Goal: Information Seeking & Learning: Learn about a topic

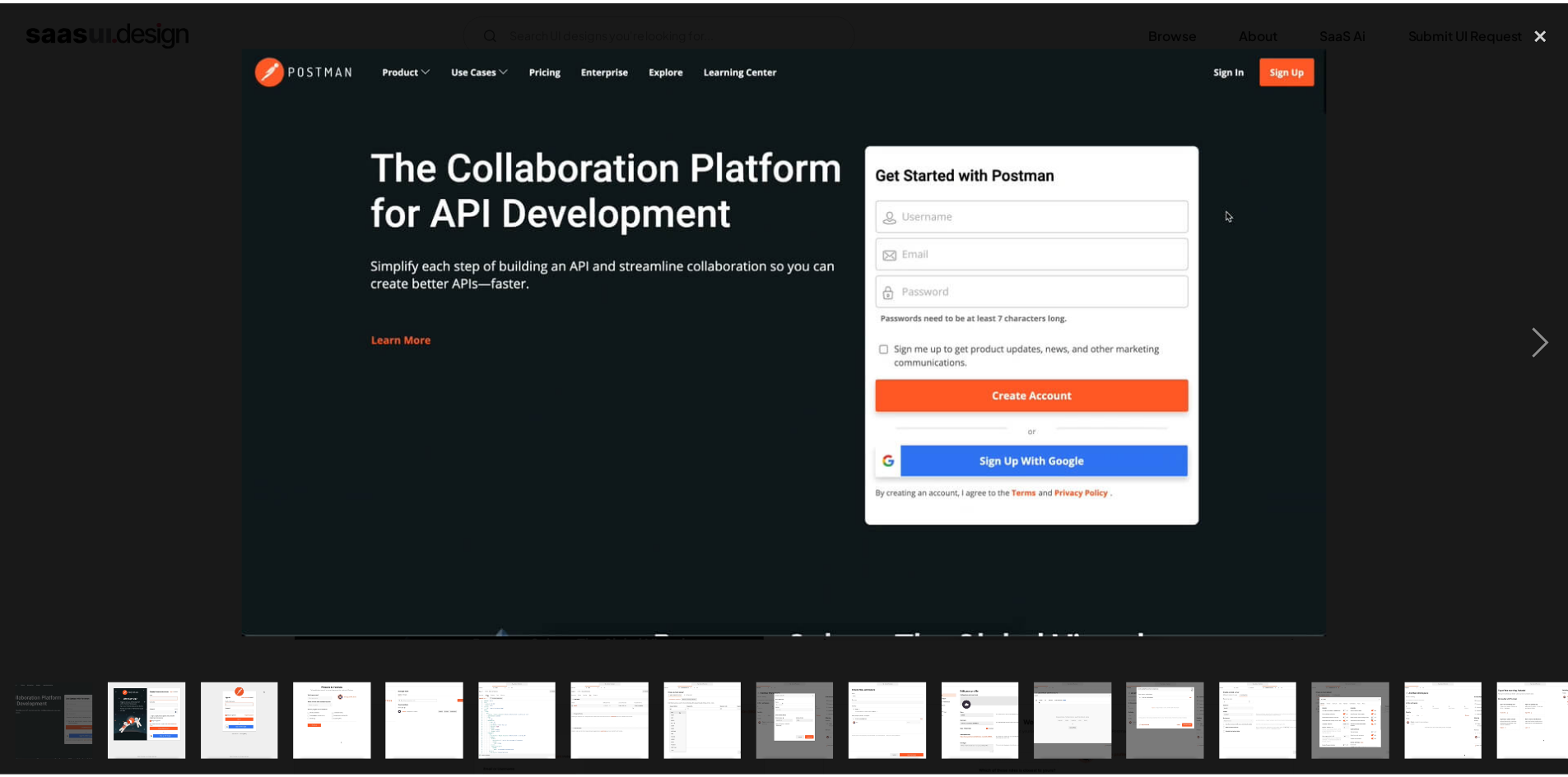
scroll to position [117, 0]
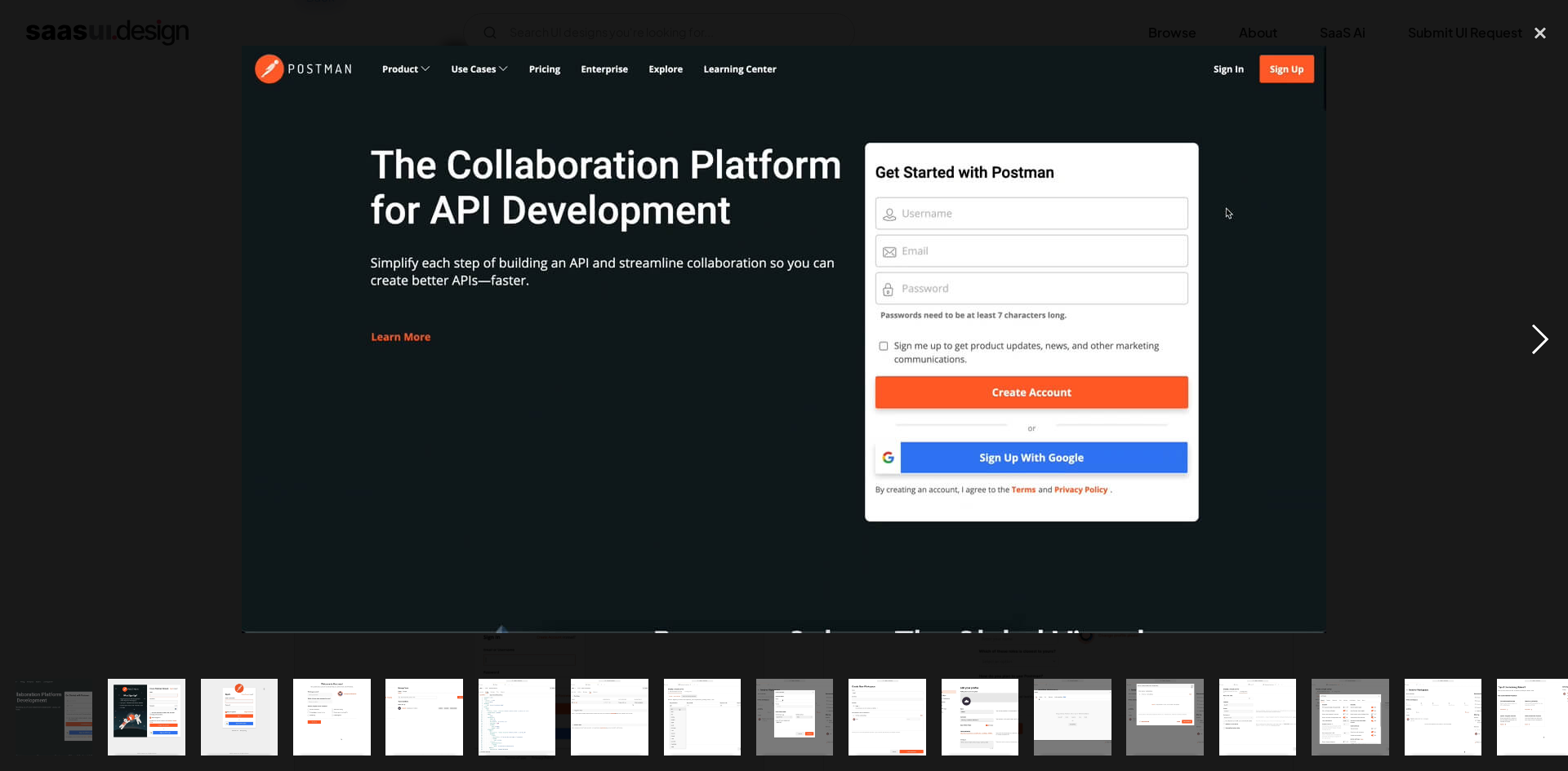
click at [1536, 340] on div "next image" at bounding box center [1540, 340] width 56 height 649
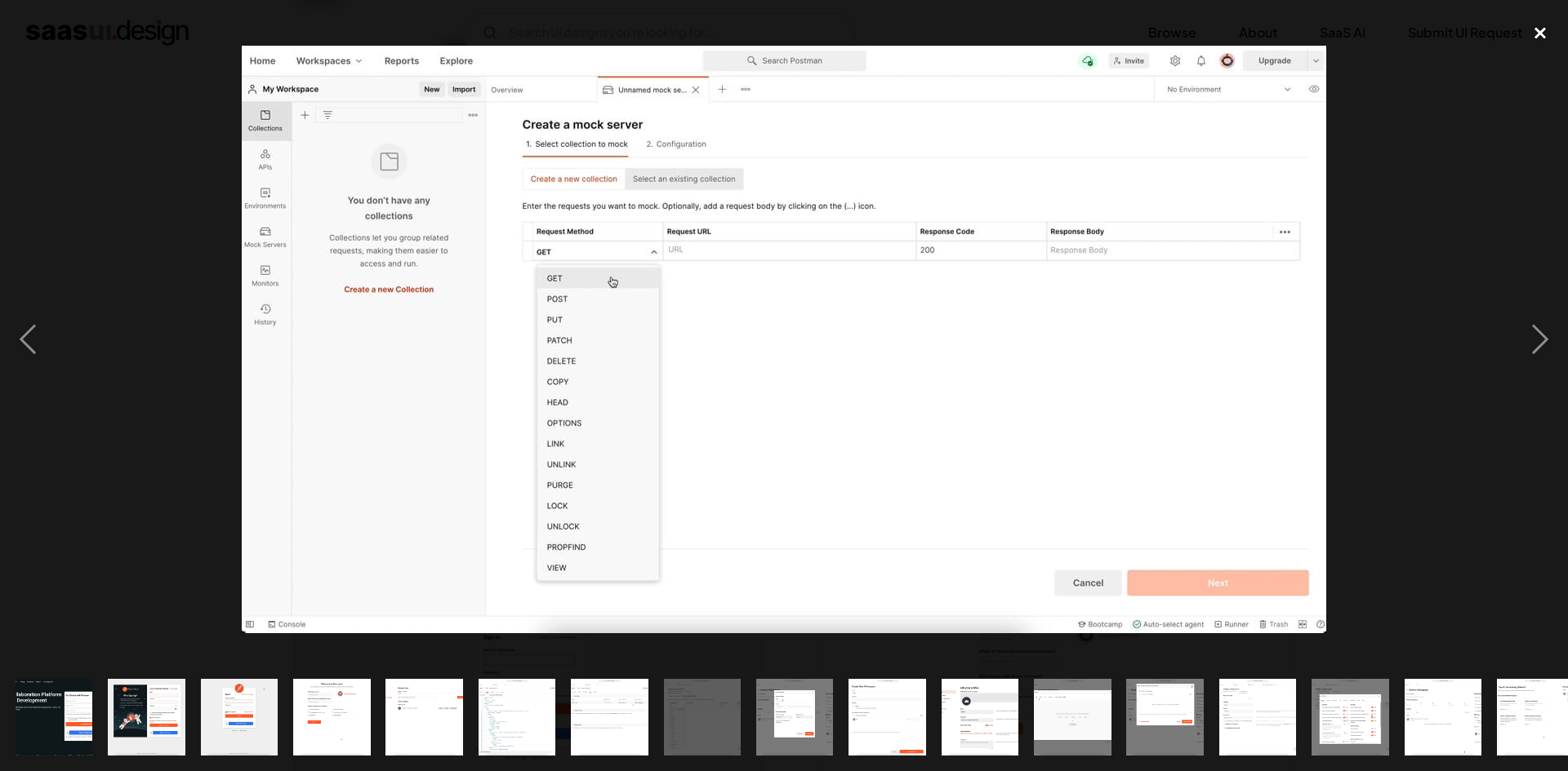
click at [1538, 33] on div "close lightbox" at bounding box center [1540, 33] width 56 height 36
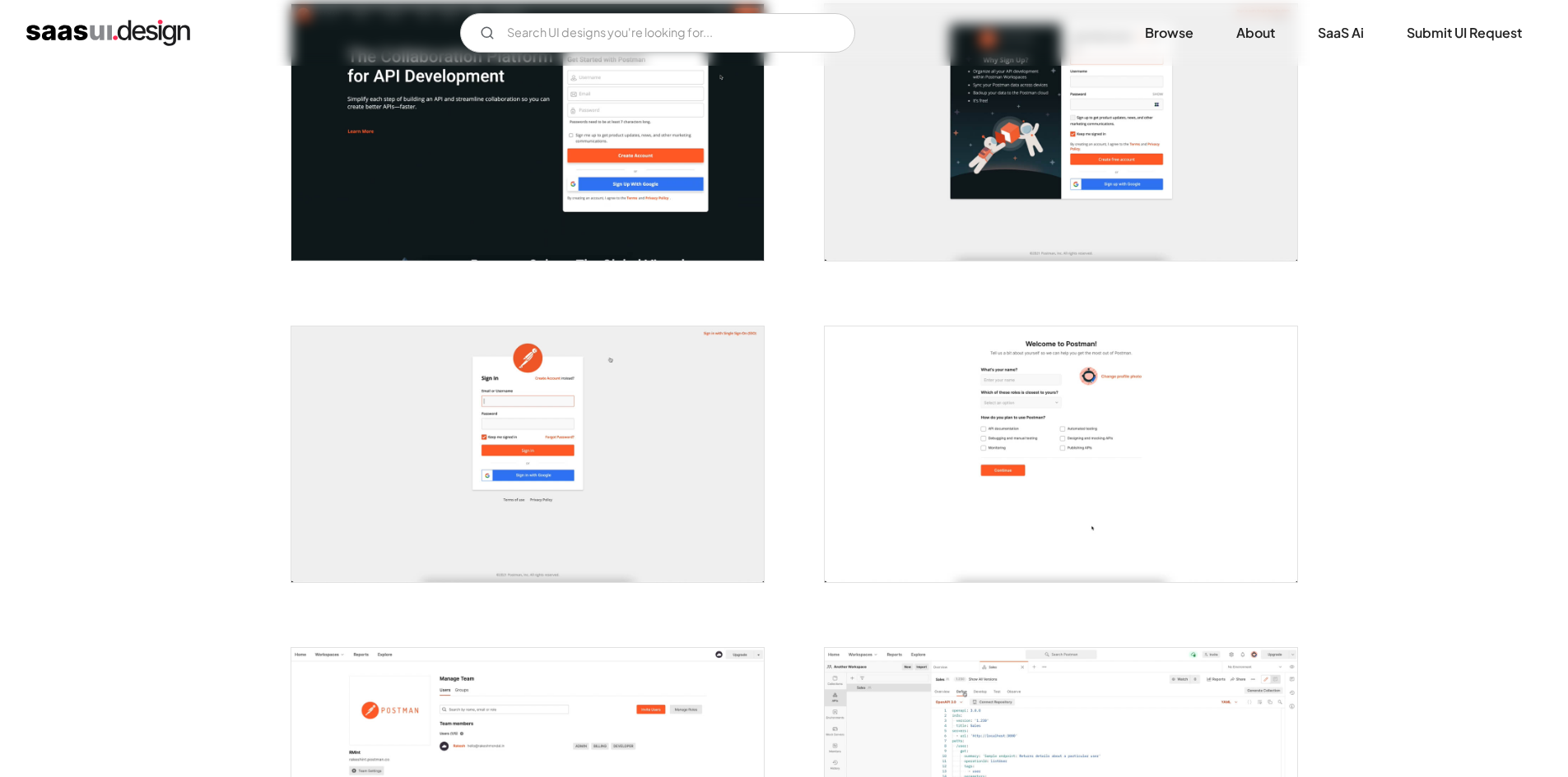
scroll to position [0, 0]
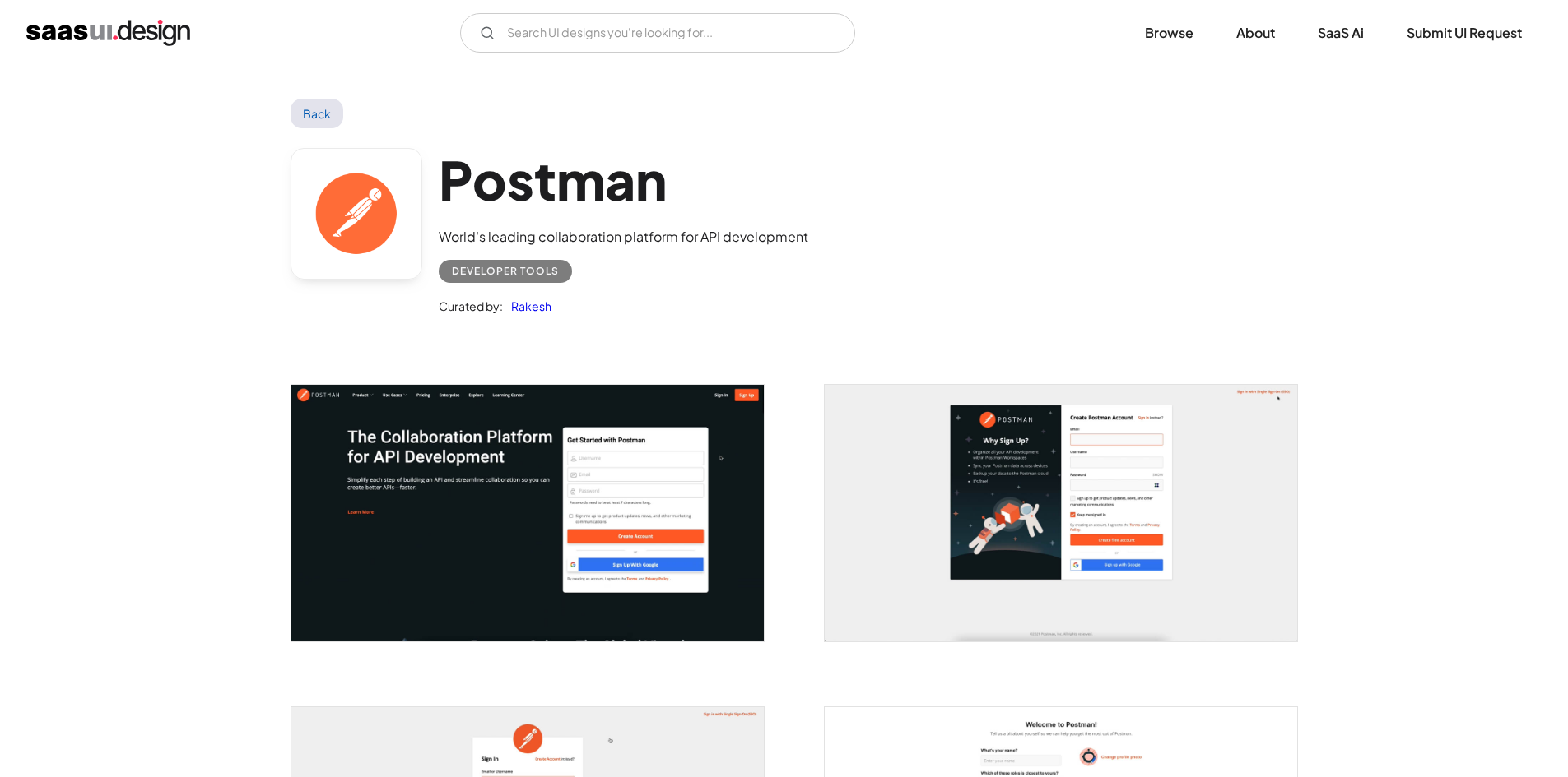
click at [316, 111] on link "Back" at bounding box center [317, 113] width 53 height 29
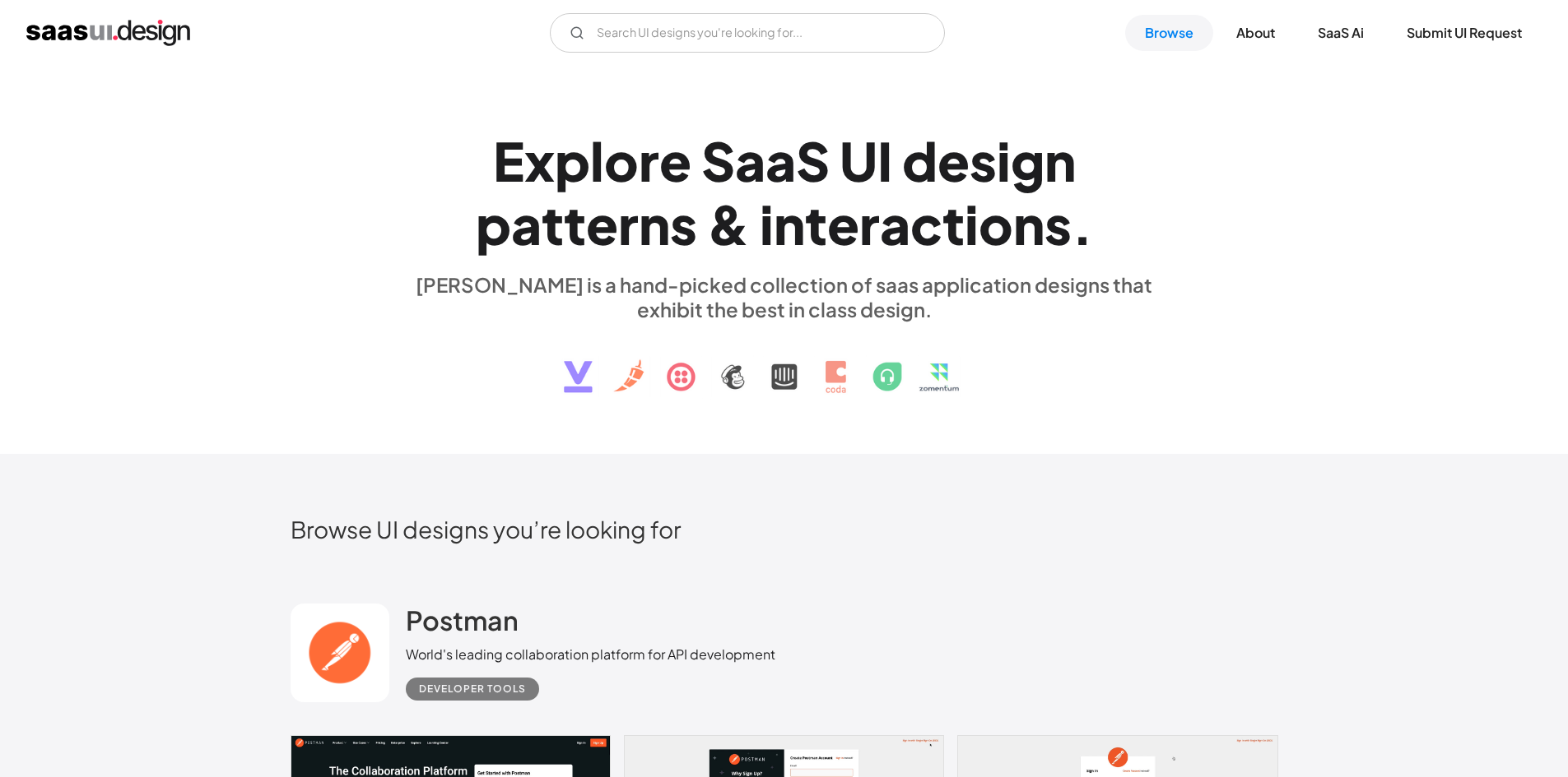
scroll to position [1566, 0]
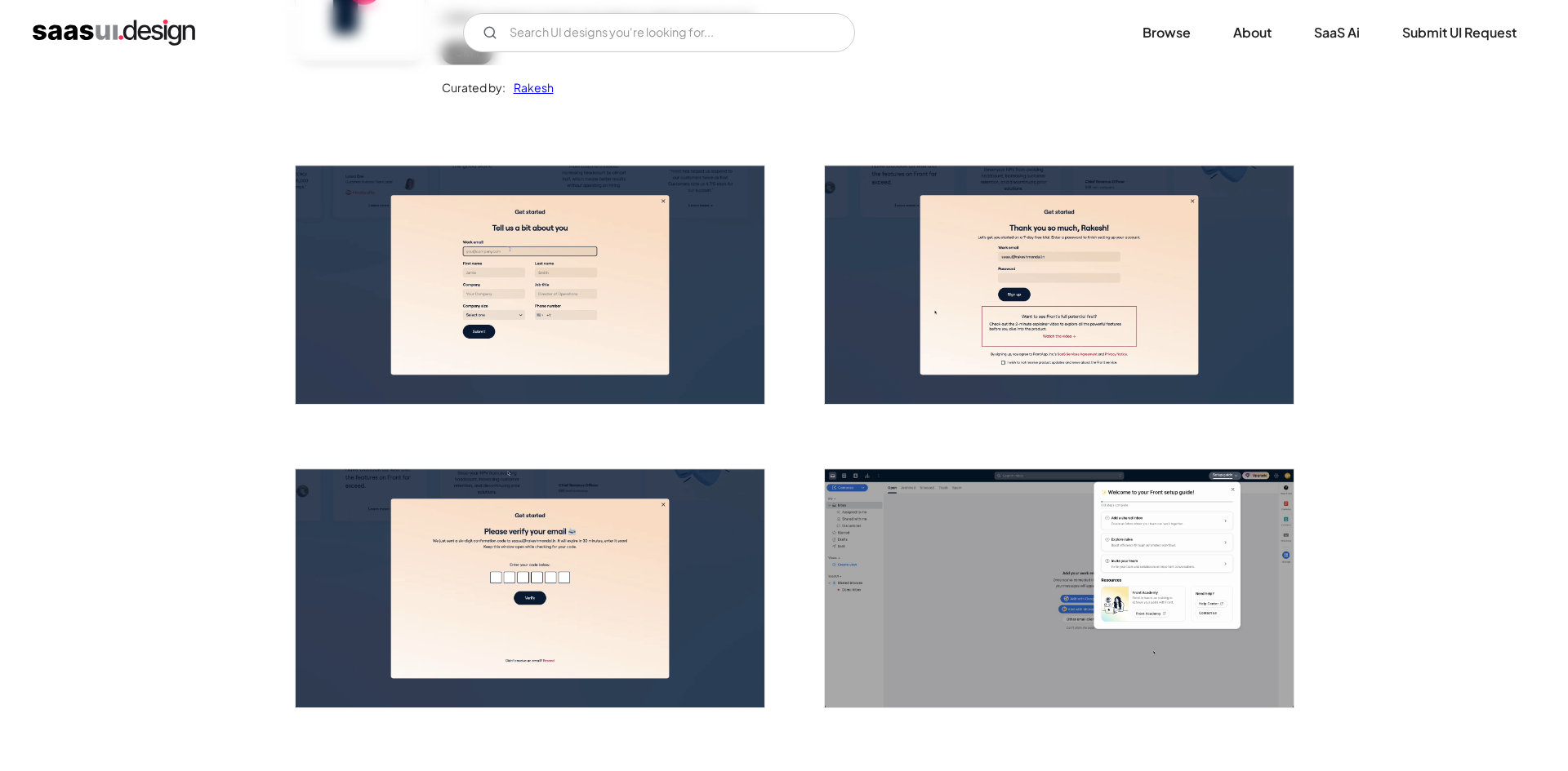
scroll to position [217, 0]
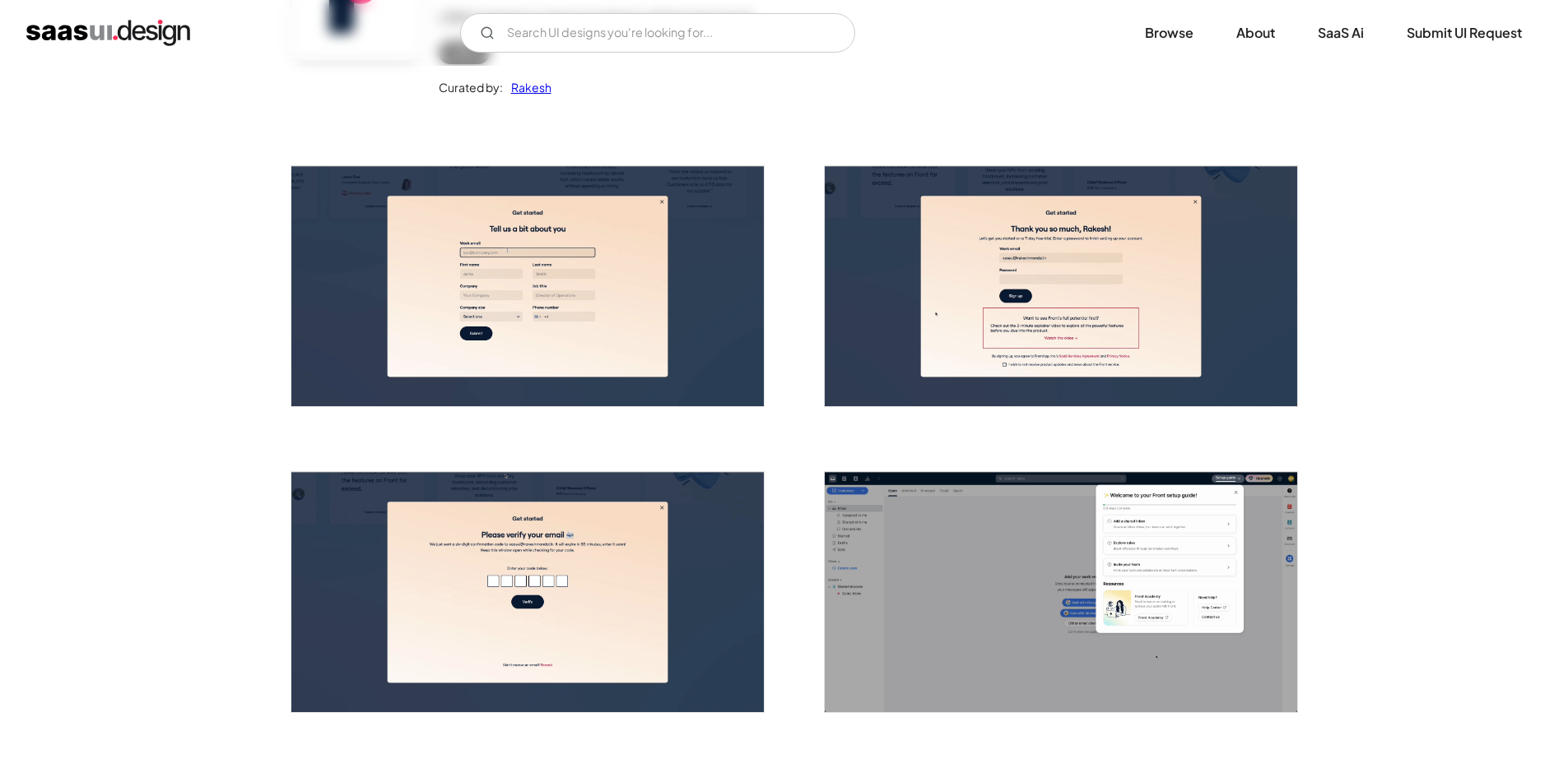
click at [491, 269] on img "open lightbox" at bounding box center [528, 286] width 473 height 241
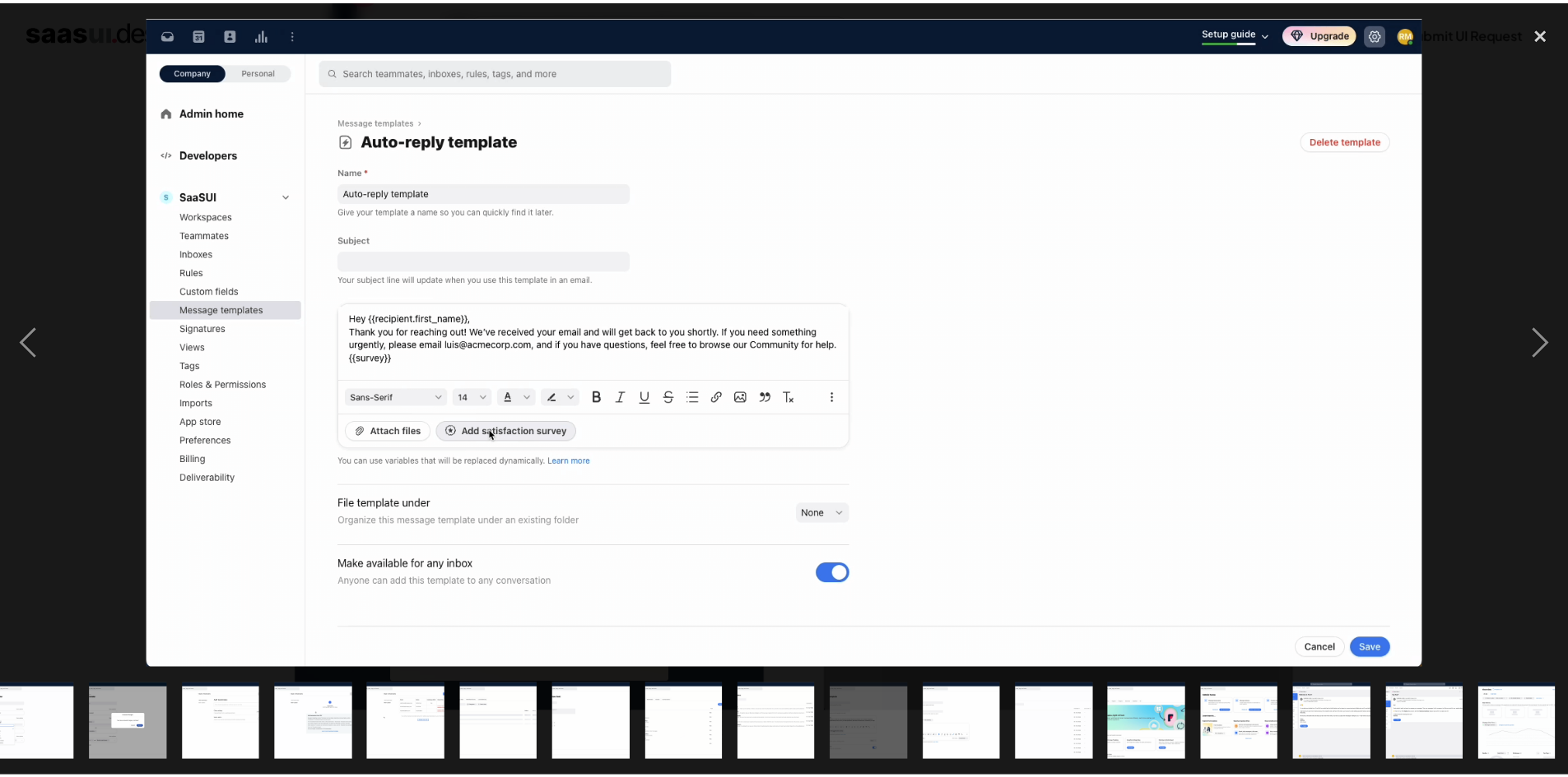
scroll to position [0, 768]
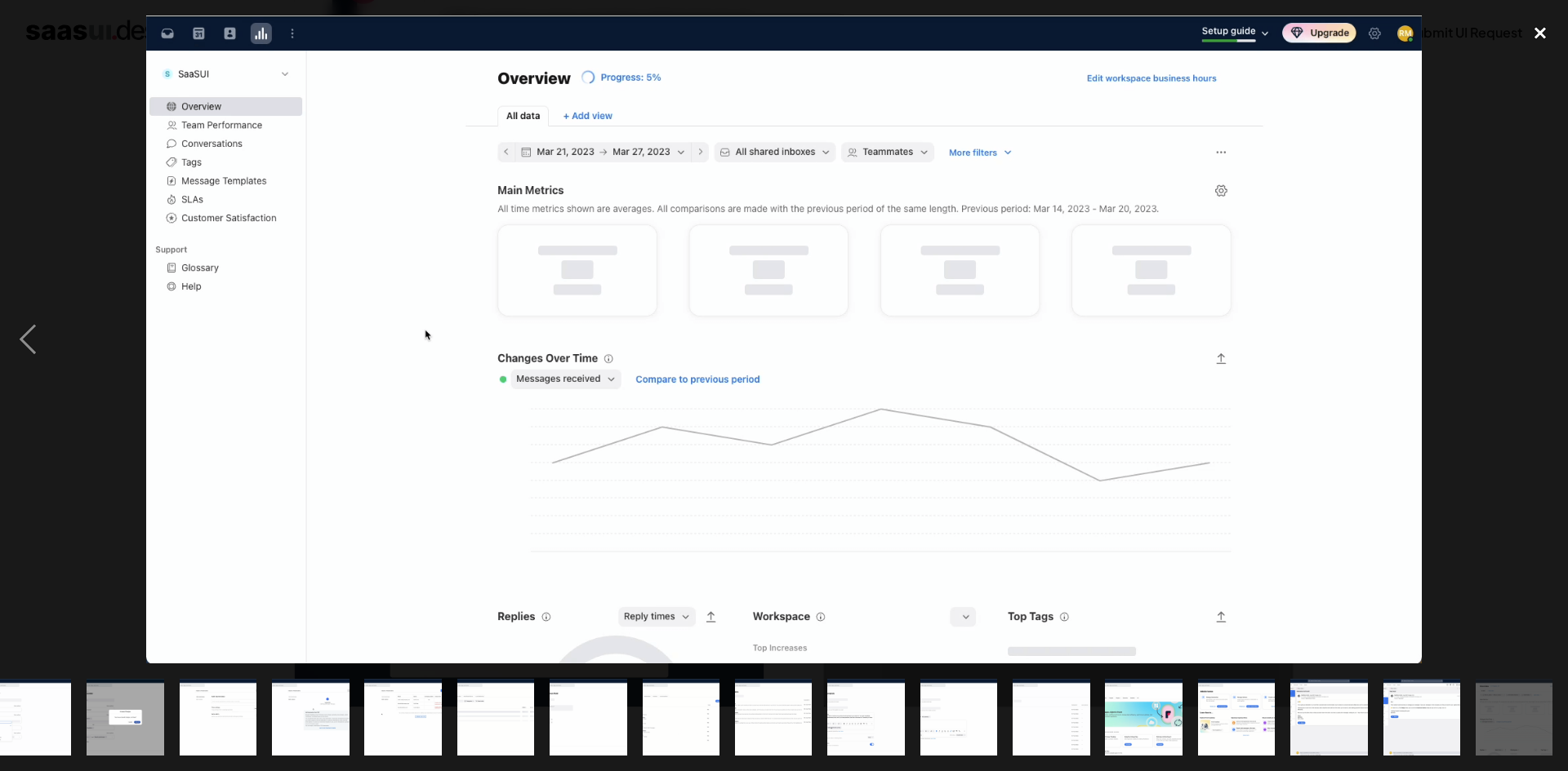
click at [1538, 29] on div "close lightbox" at bounding box center [1540, 33] width 56 height 36
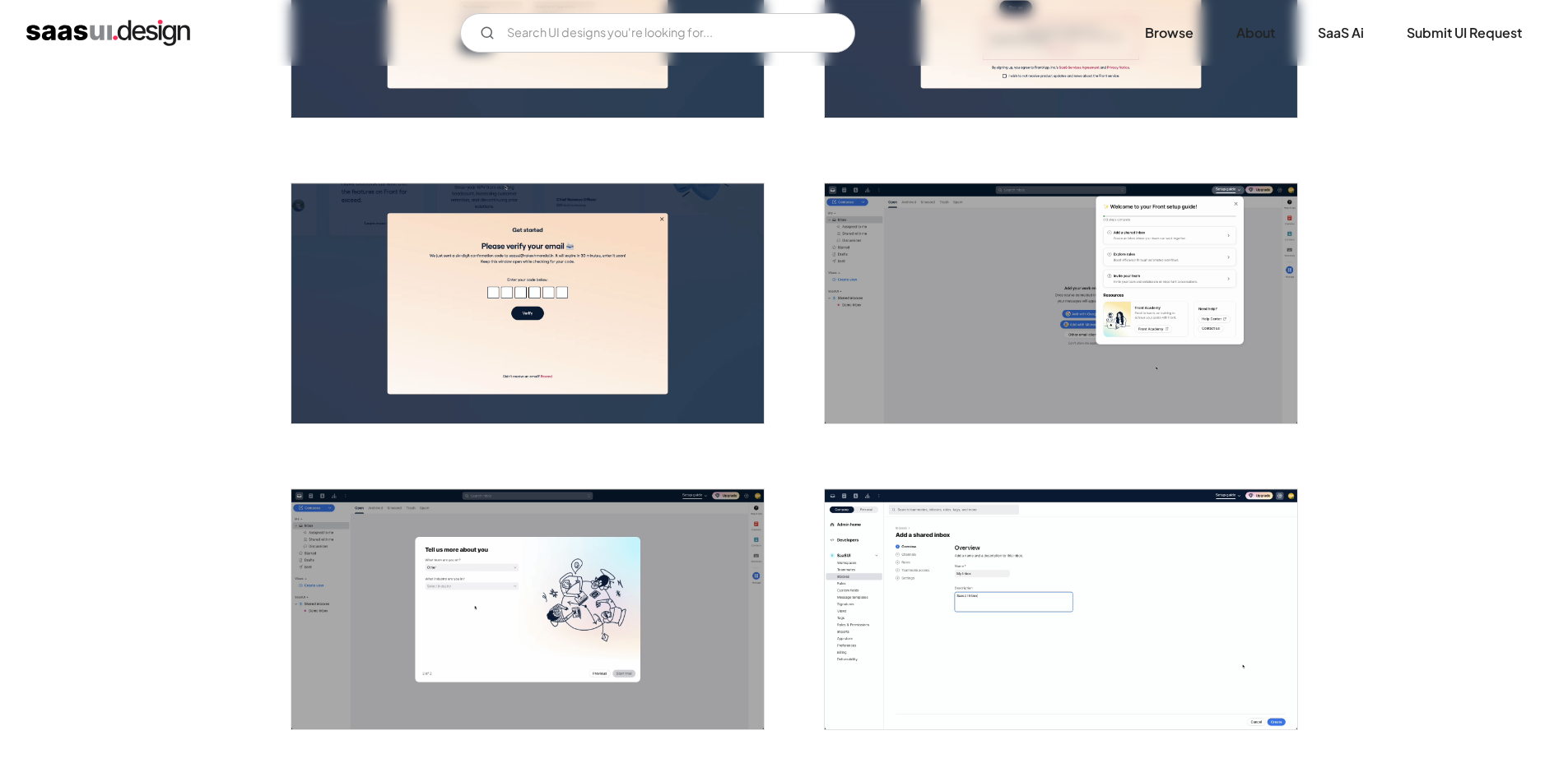
scroll to position [0, 0]
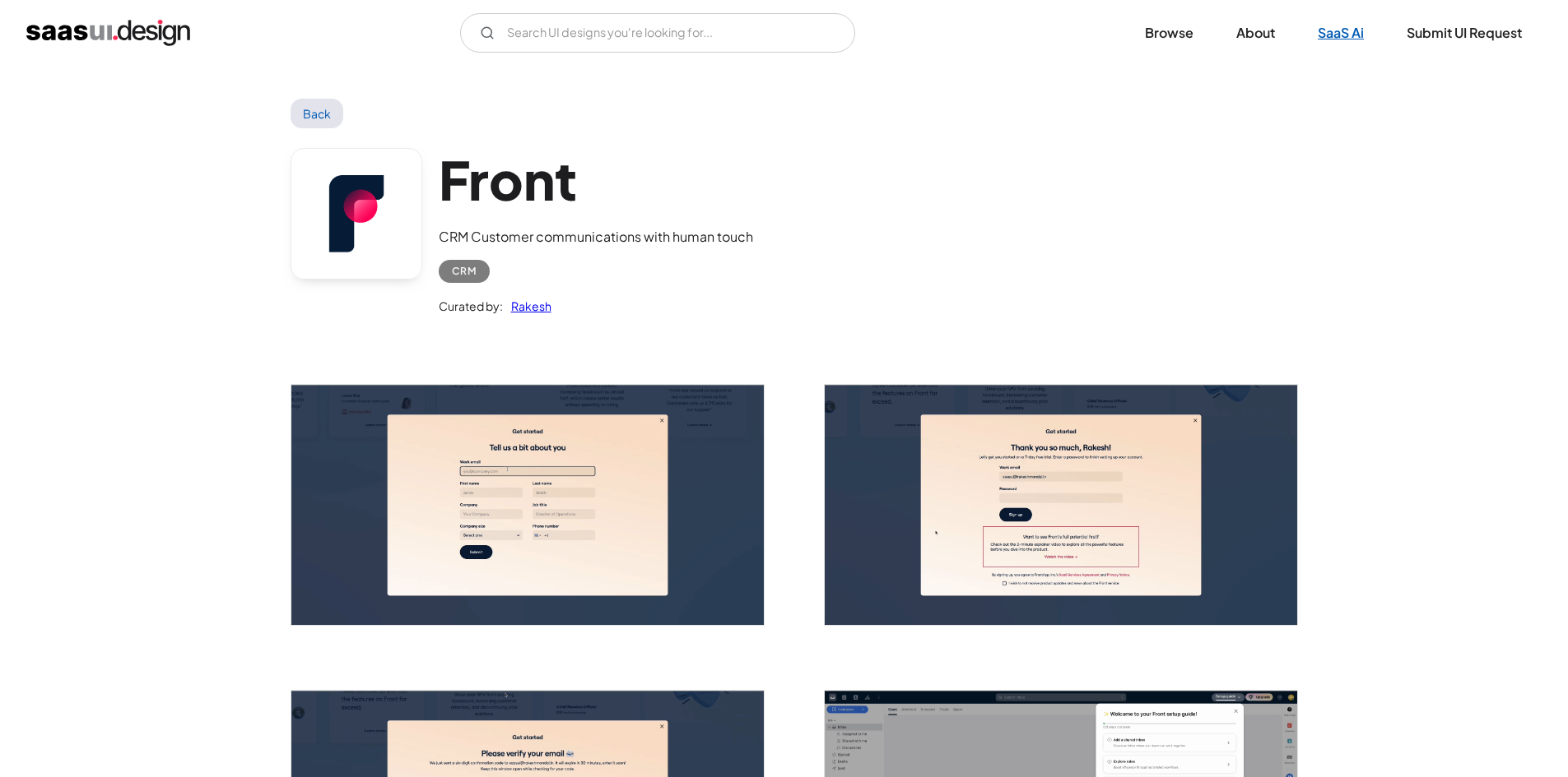
click at [1327, 32] on link "SaaS Ai" at bounding box center [1341, 33] width 85 height 36
drag, startPoint x: 317, startPoint y: 121, endPoint x: 308, endPoint y: 106, distance: 17.5
click at [308, 106] on link "Back" at bounding box center [317, 113] width 53 height 29
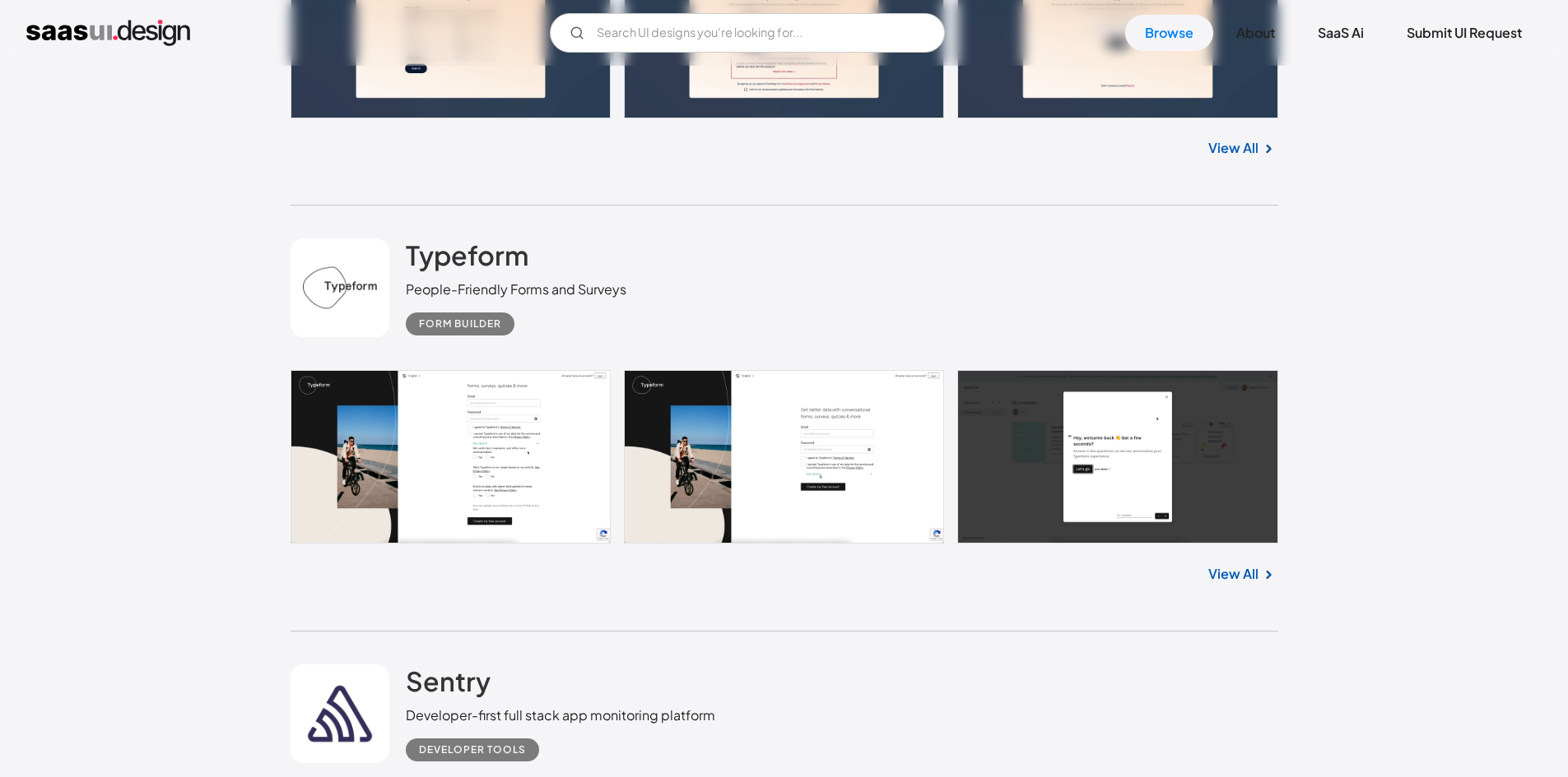
scroll to position [1661, 0]
click at [1262, 577] on img at bounding box center [1268, 575] width 20 height 20
click at [1240, 570] on link "View All" at bounding box center [1233, 574] width 51 height 20
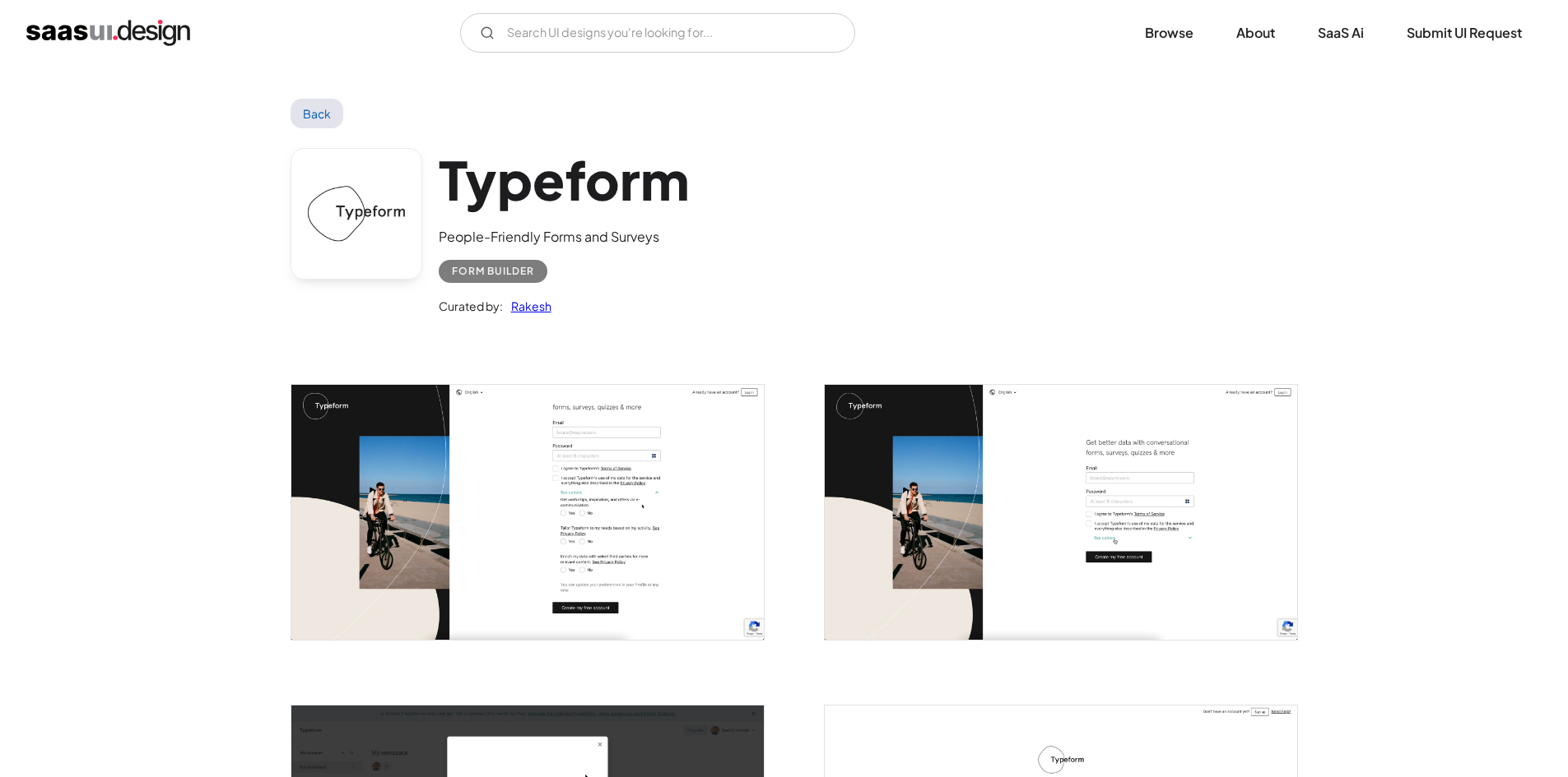
click at [502, 466] on img "open lightbox" at bounding box center [528, 512] width 473 height 255
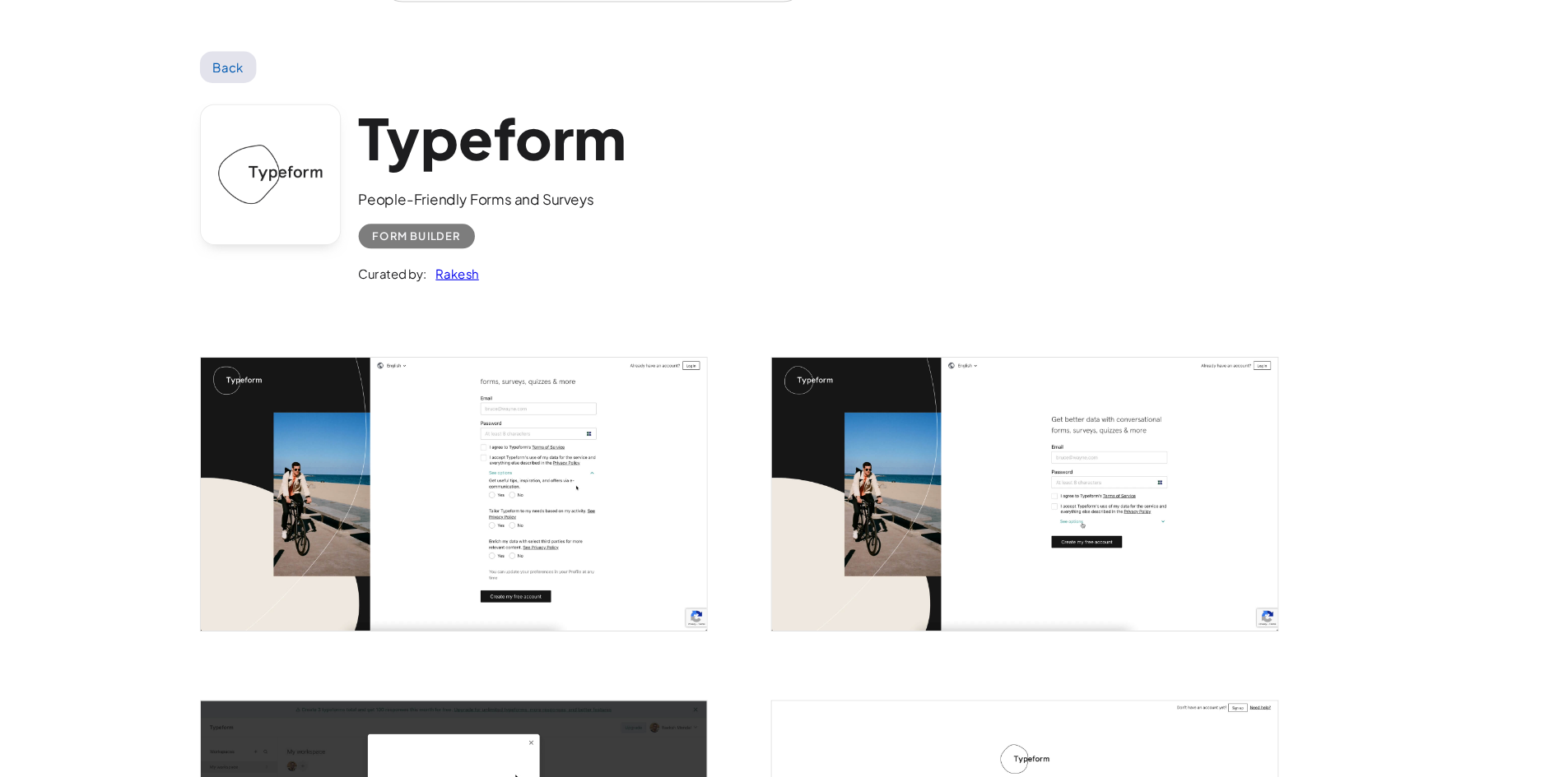
click at [1120, 564] on img "open lightbox" at bounding box center [1061, 512] width 473 height 255
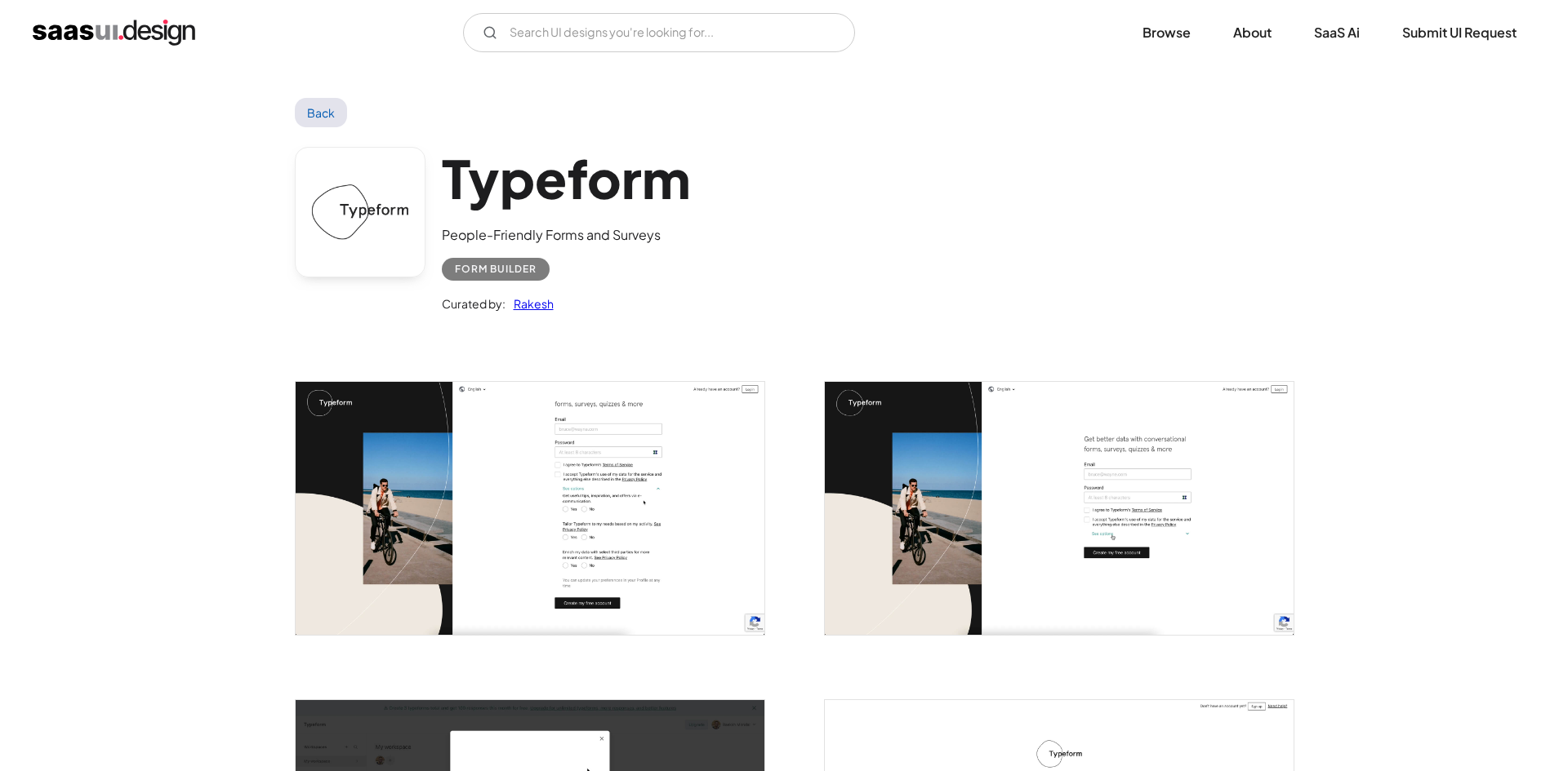
scroll to position [674, 0]
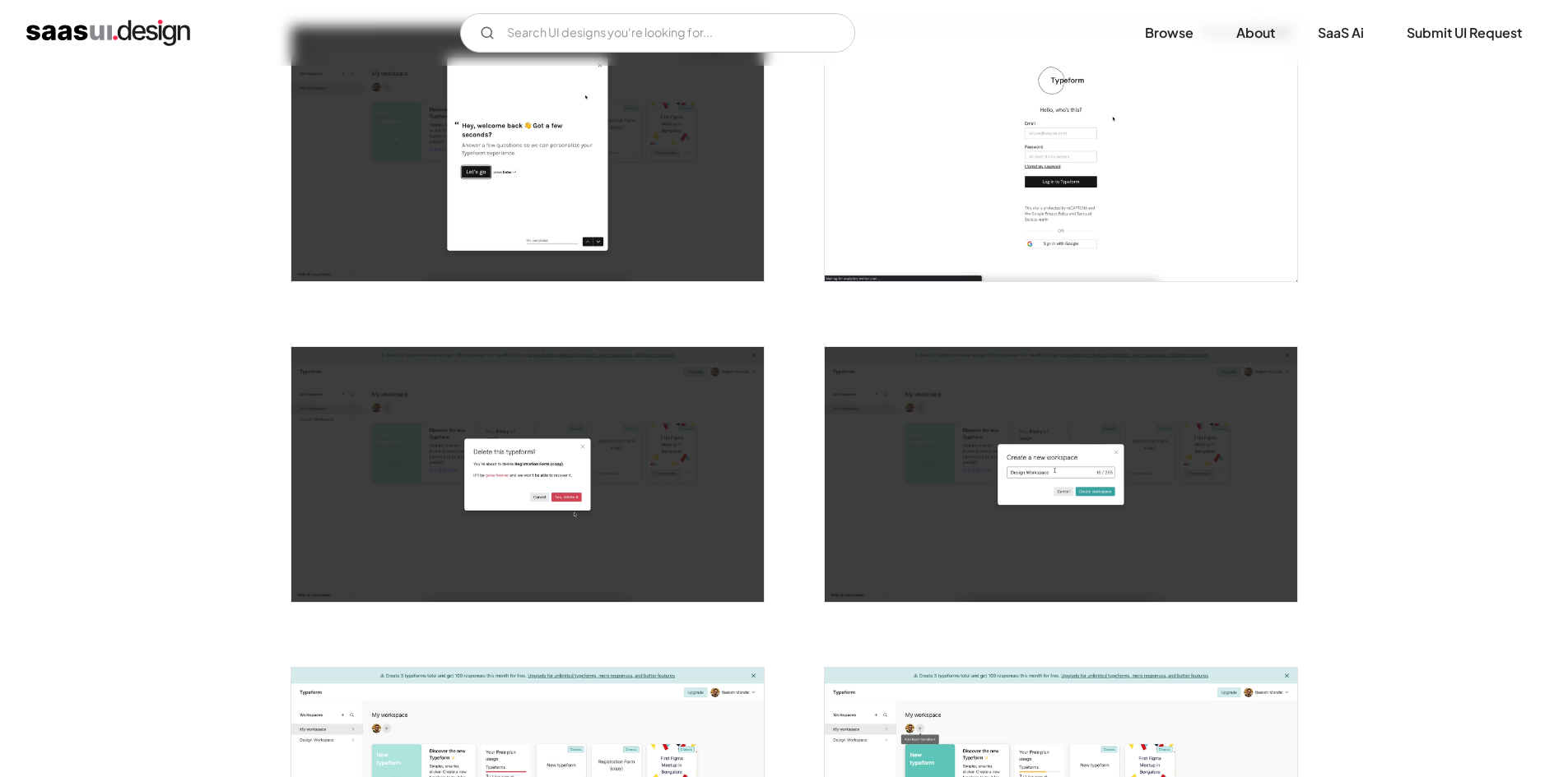
drag, startPoint x: 1043, startPoint y: 252, endPoint x: 1023, endPoint y: 252, distance: 20.0
click at [1023, 252] on img "open lightbox" at bounding box center [1061, 154] width 473 height 255
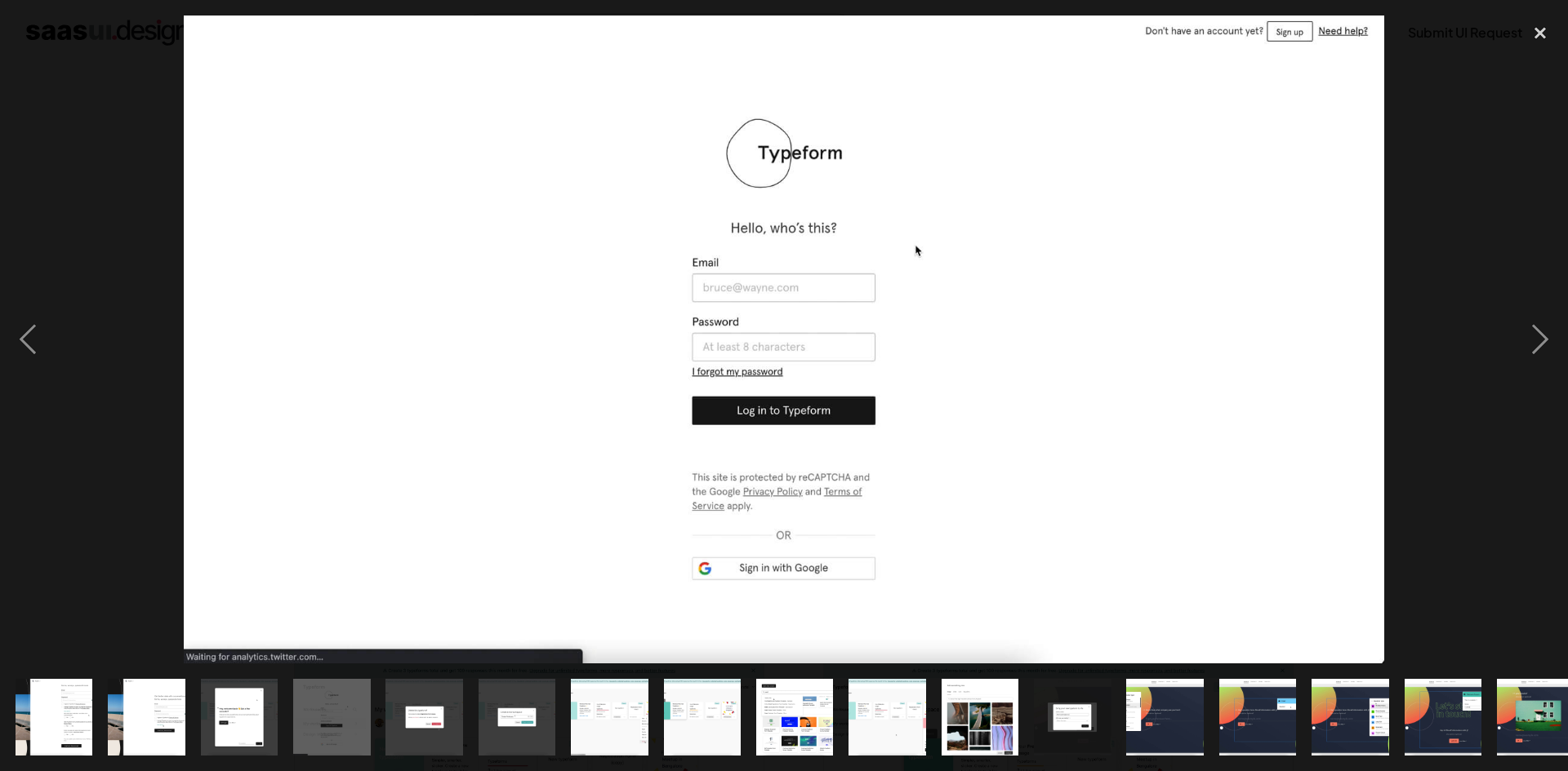
click at [1015, 250] on img at bounding box center [784, 340] width 1200 height 649
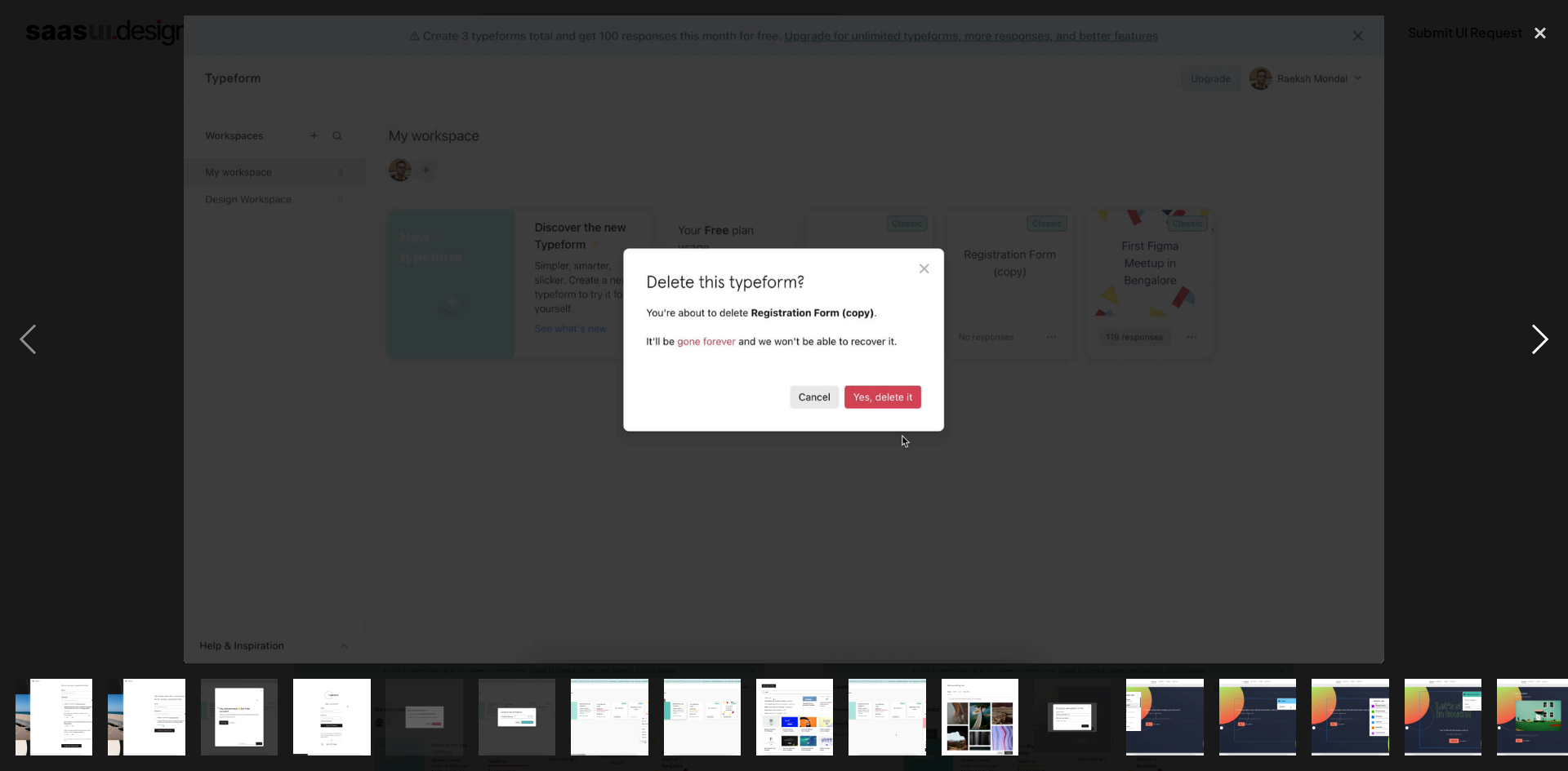
click at [1548, 341] on div "next image" at bounding box center [1540, 340] width 56 height 649
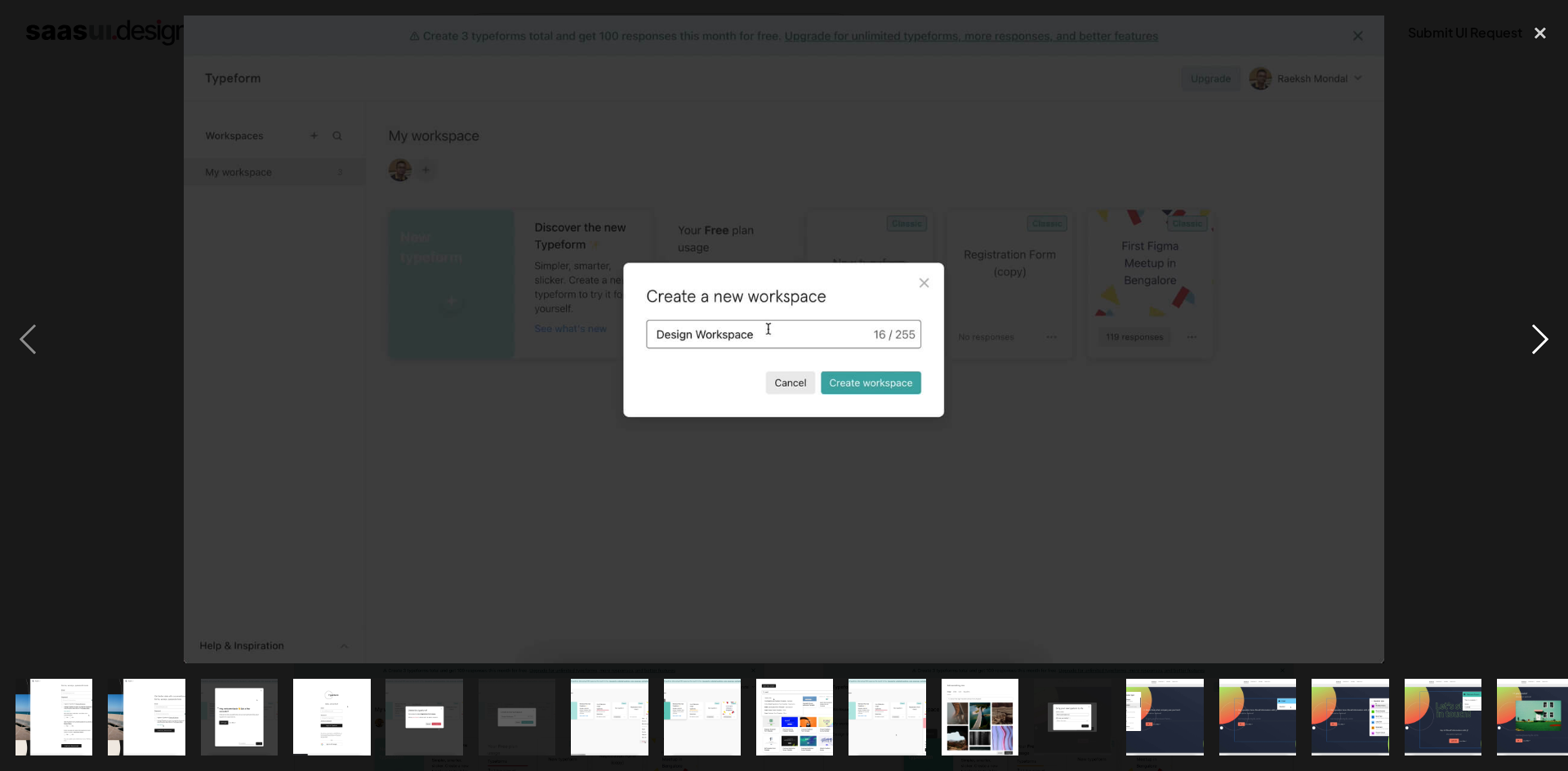
click at [1547, 342] on div "next image" at bounding box center [1540, 340] width 56 height 649
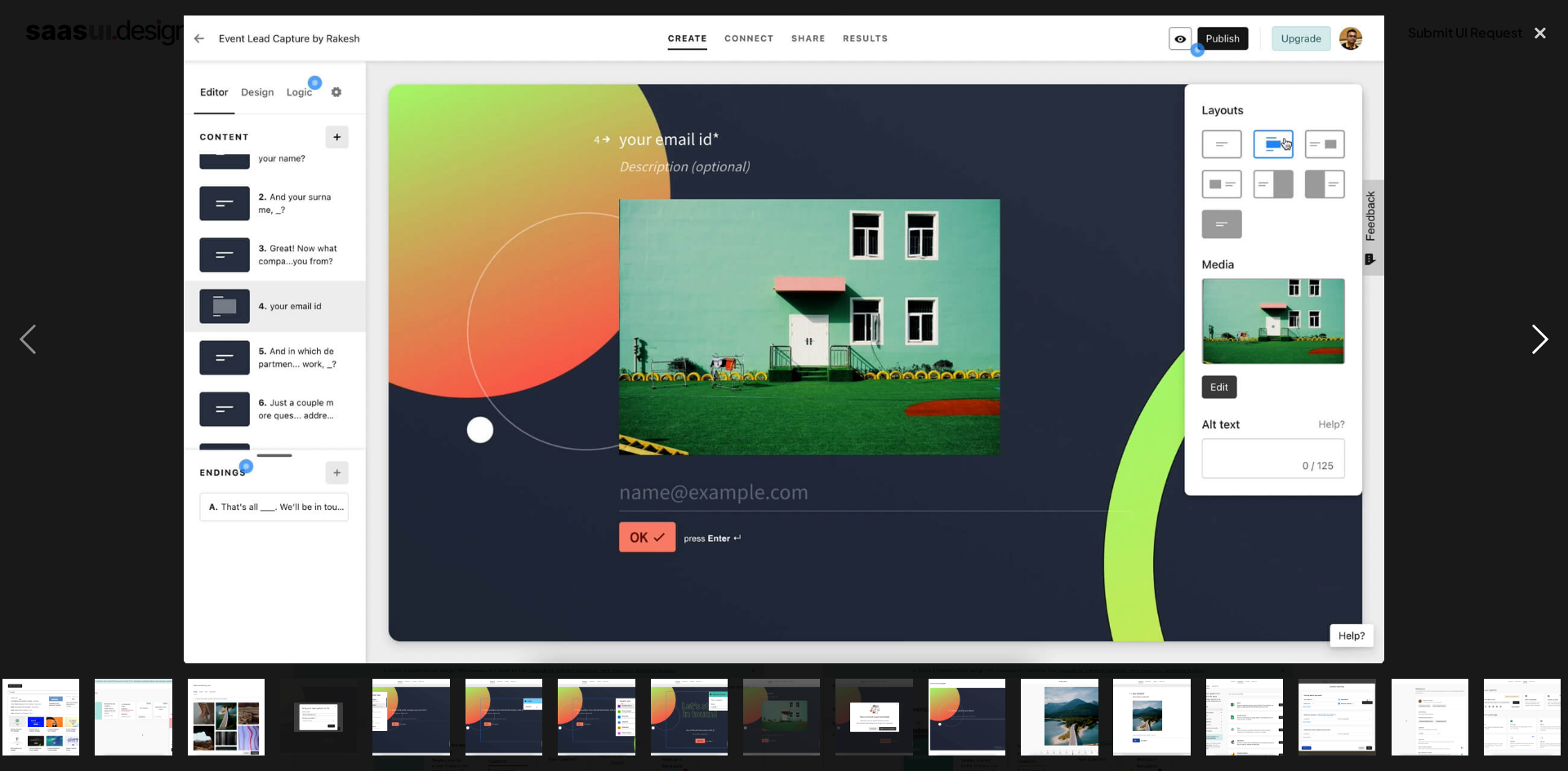
scroll to position [0, 762]
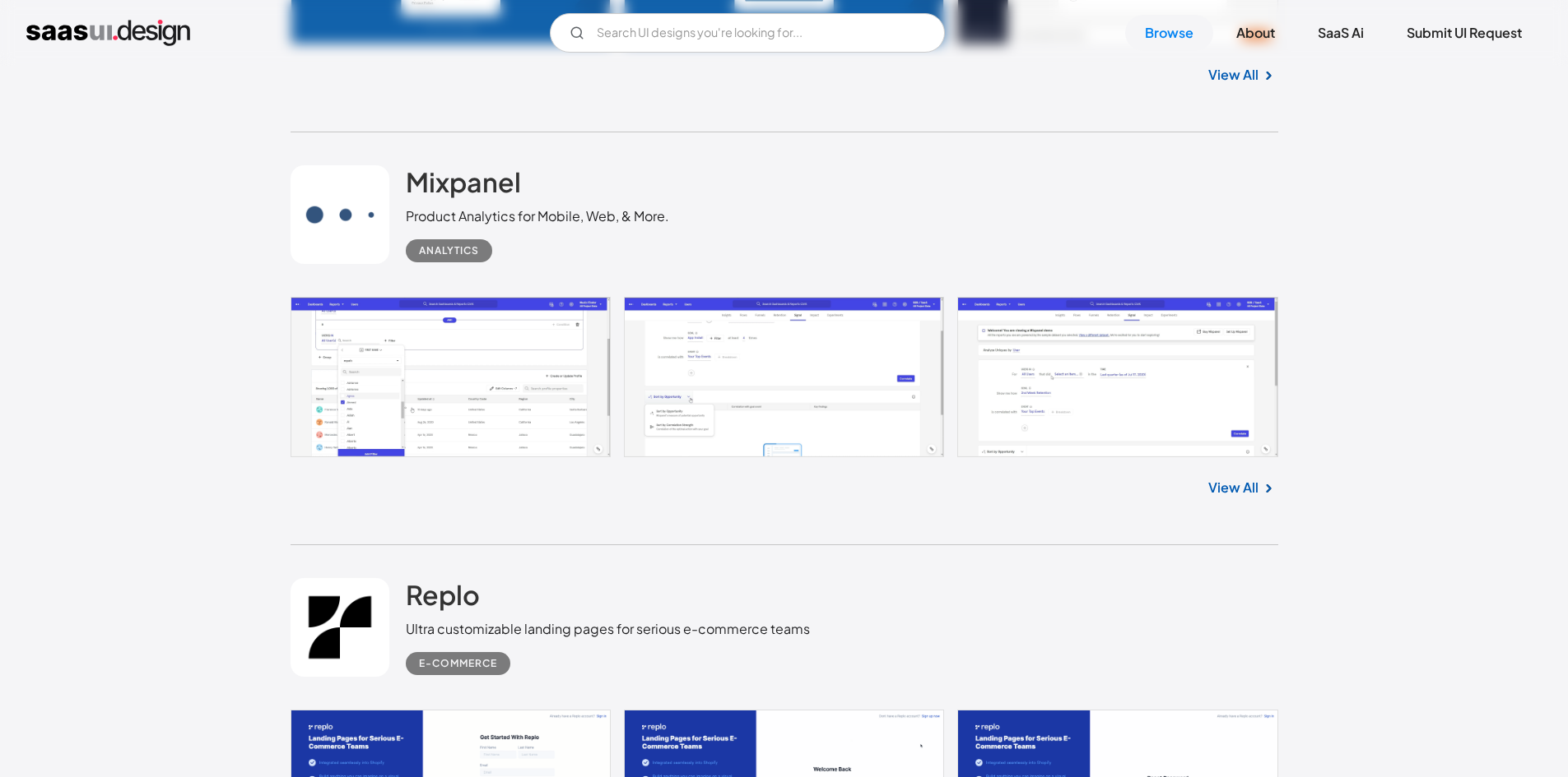
scroll to position [4303, 0]
click at [1238, 492] on link "View All" at bounding box center [1233, 487] width 51 height 20
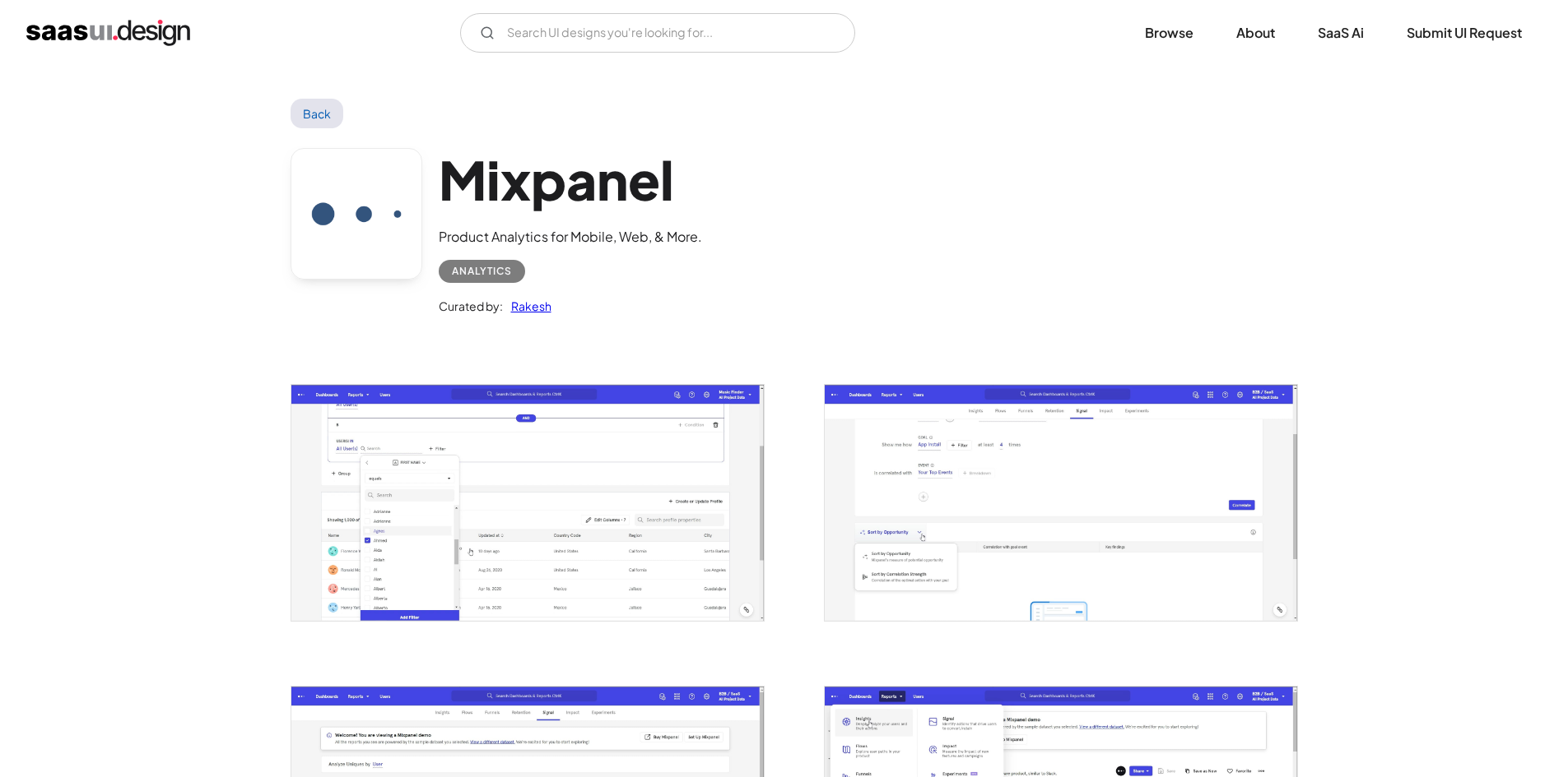
click at [549, 528] on img "open lightbox" at bounding box center [528, 503] width 473 height 235
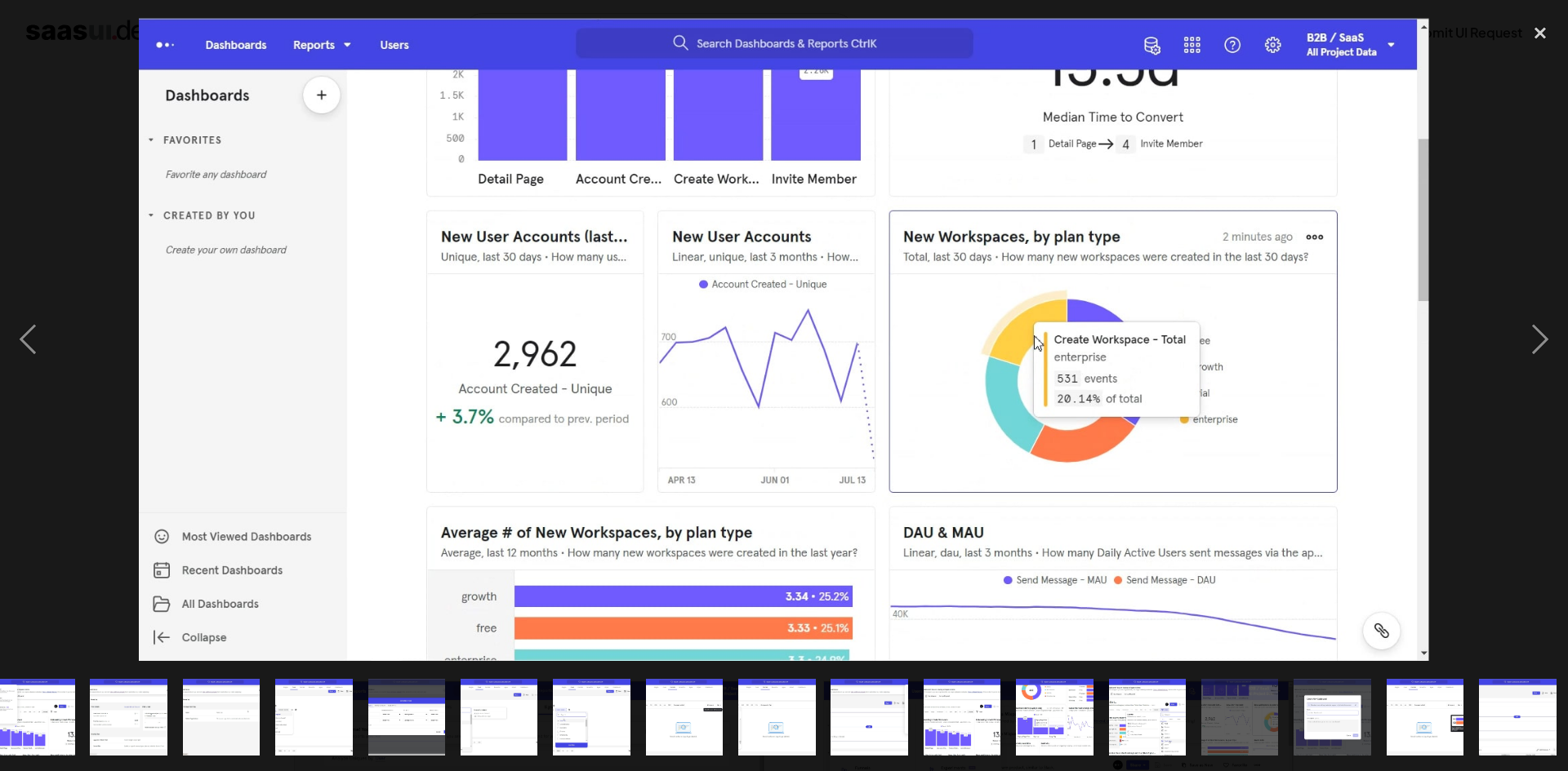
scroll to position [0, 299]
